Goal: Communication & Community: Answer question/provide support

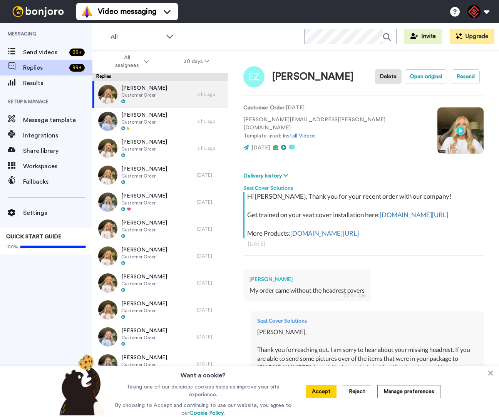
type textarea "x"
drag, startPoint x: 490, startPoint y: 375, endPoint x: 490, endPoint y: 369, distance: 5.8
click at [490, 375] on icon at bounding box center [490, 373] width 5 height 5
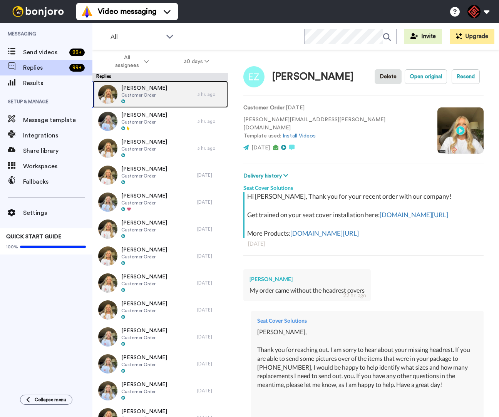
click at [168, 90] on div "Edgar Zamarripa Customer Order" at bounding box center [144, 94] width 105 height 27
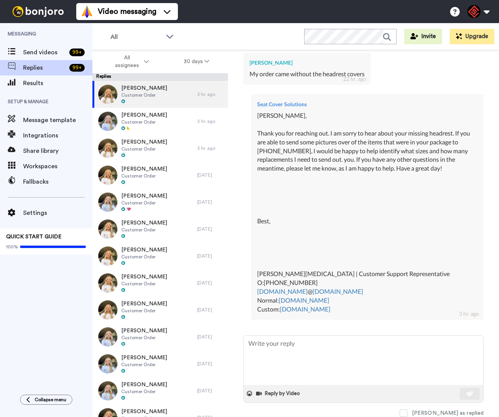
type textarea "x"
